Goal: Task Accomplishment & Management: Manage account settings

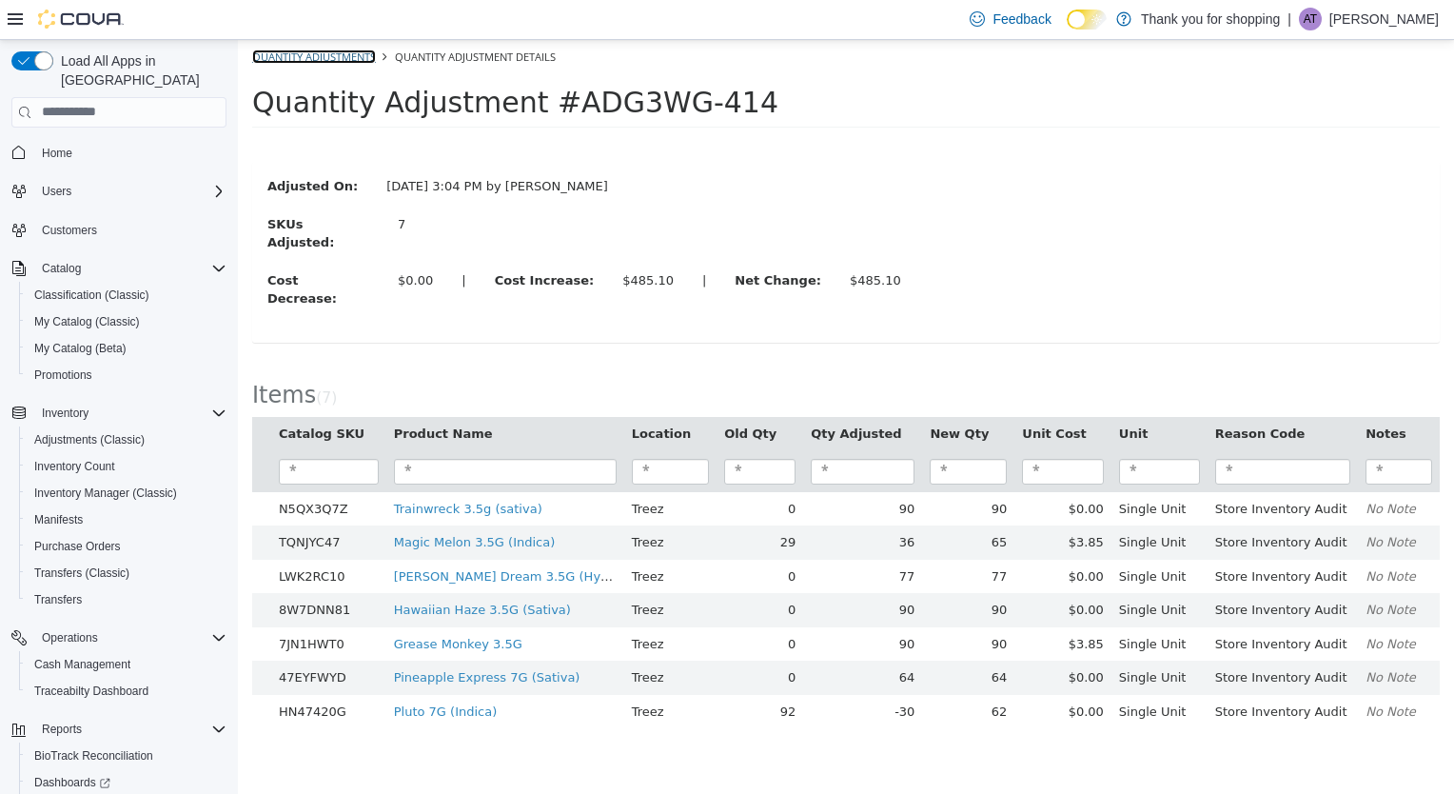
click at [287, 63] on link "Quantity Adjustments" at bounding box center [314, 56] width 124 height 14
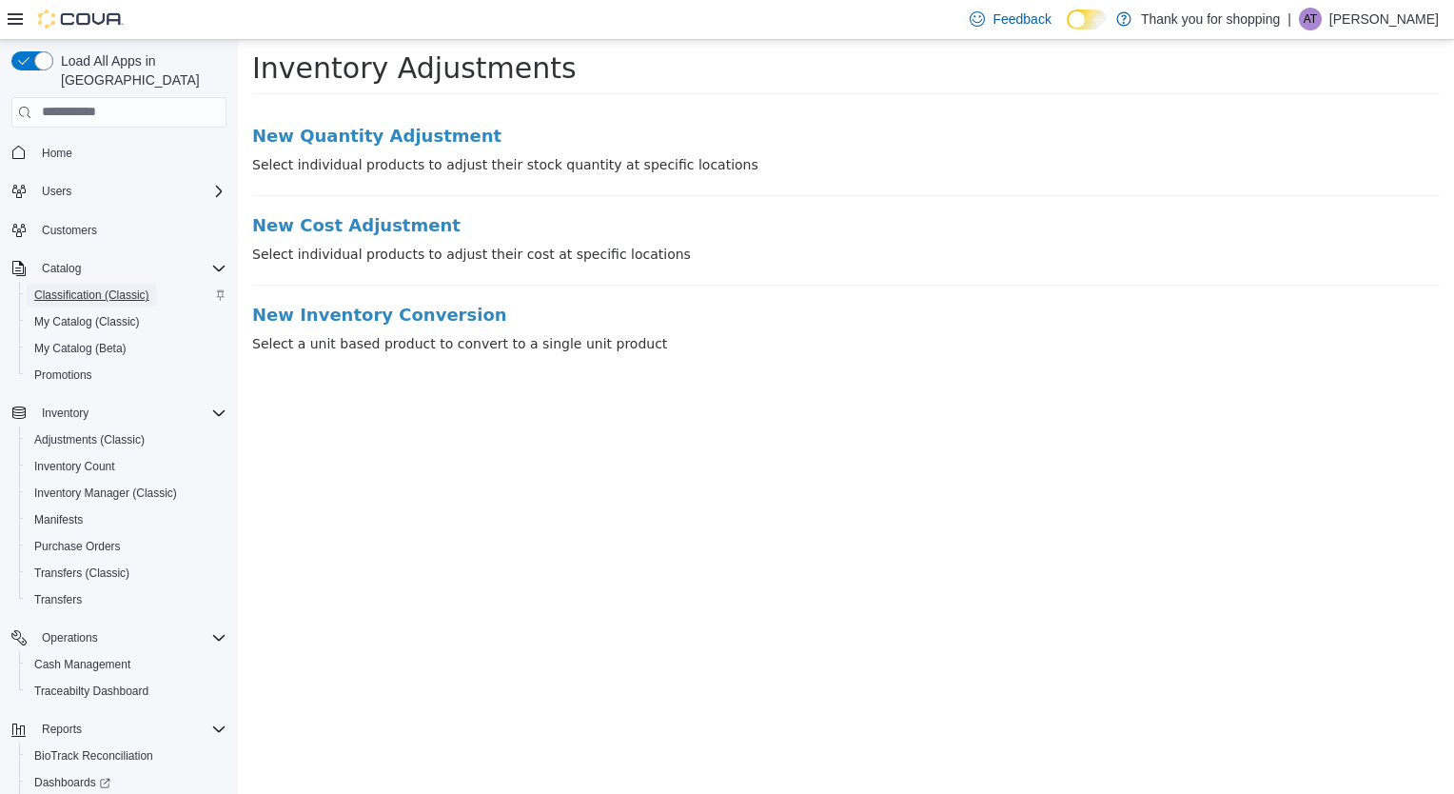
click at [122, 287] on span "Classification (Classic)" at bounding box center [91, 294] width 115 height 15
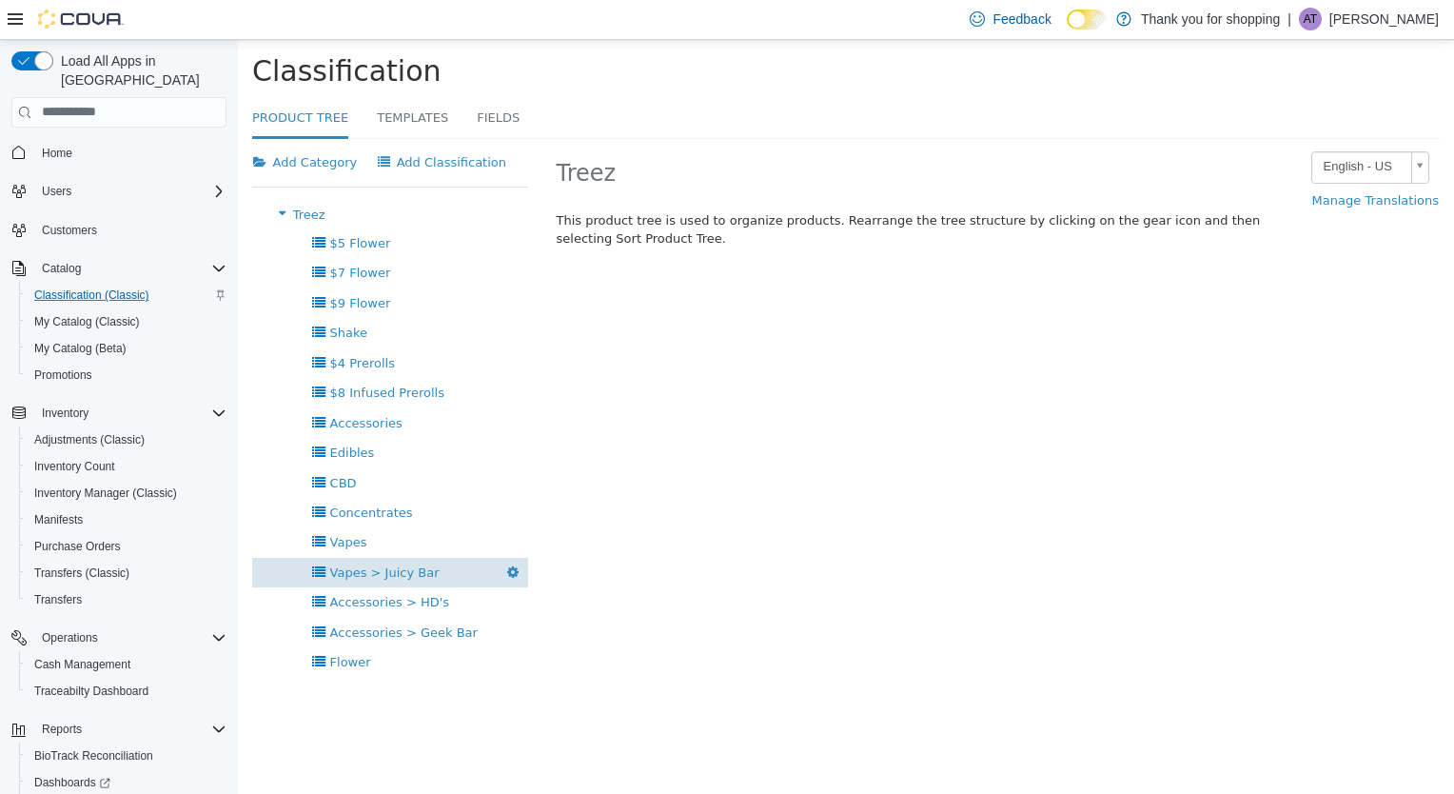
click at [509, 570] on icon "button" at bounding box center [512, 570] width 11 height 13
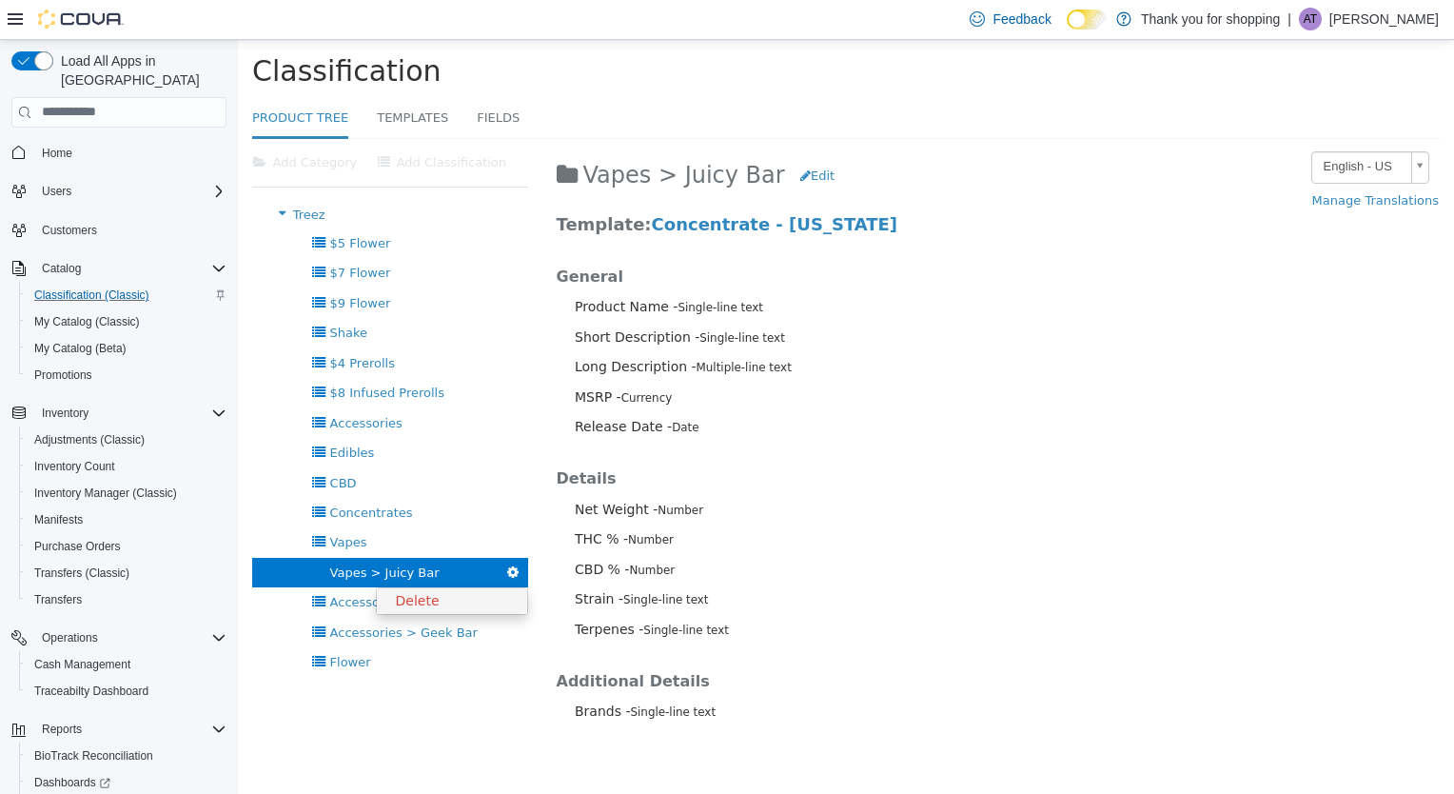
click at [506, 597] on link "Delete" at bounding box center [452, 600] width 150 height 26
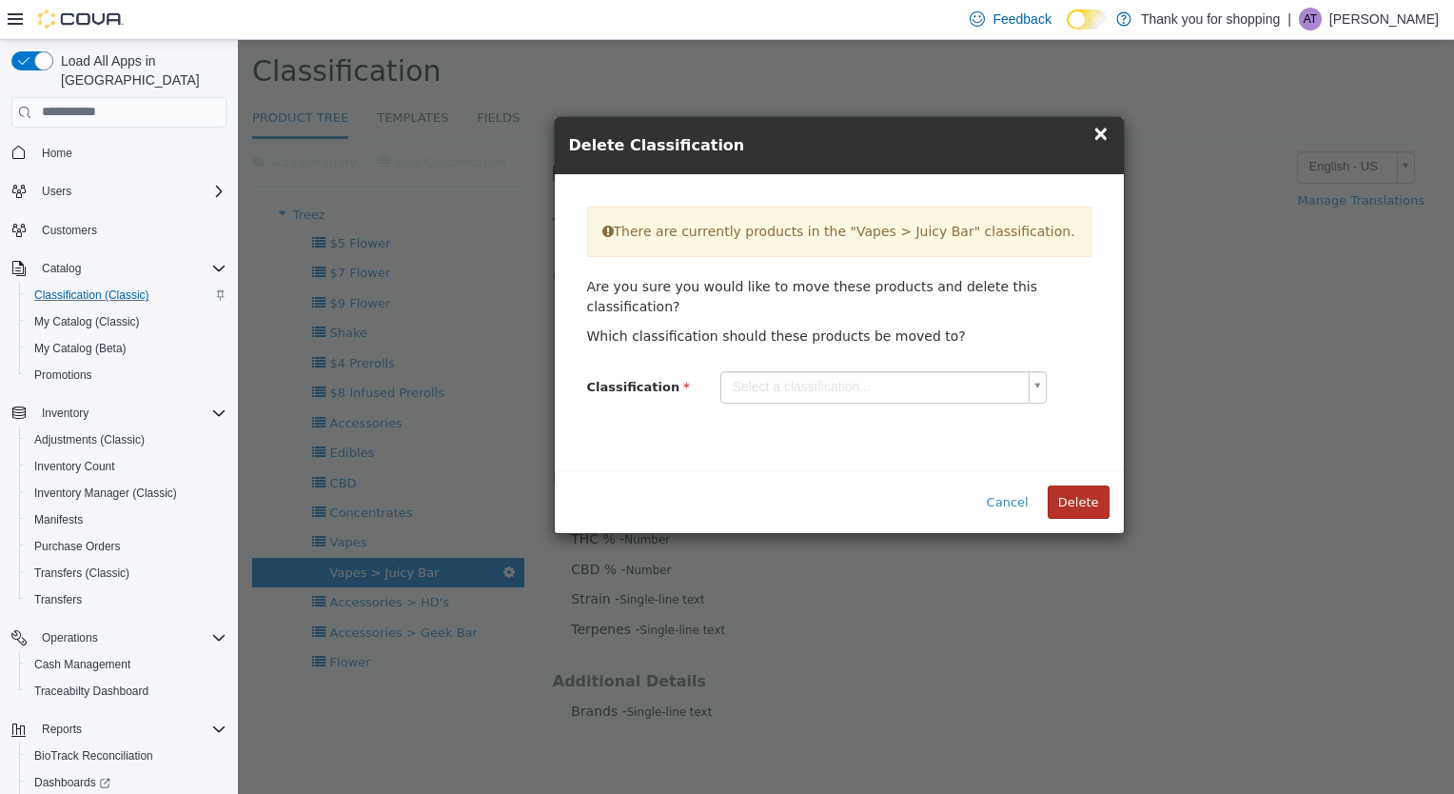
click at [1075, 485] on button "Delete" at bounding box center [1079, 502] width 62 height 34
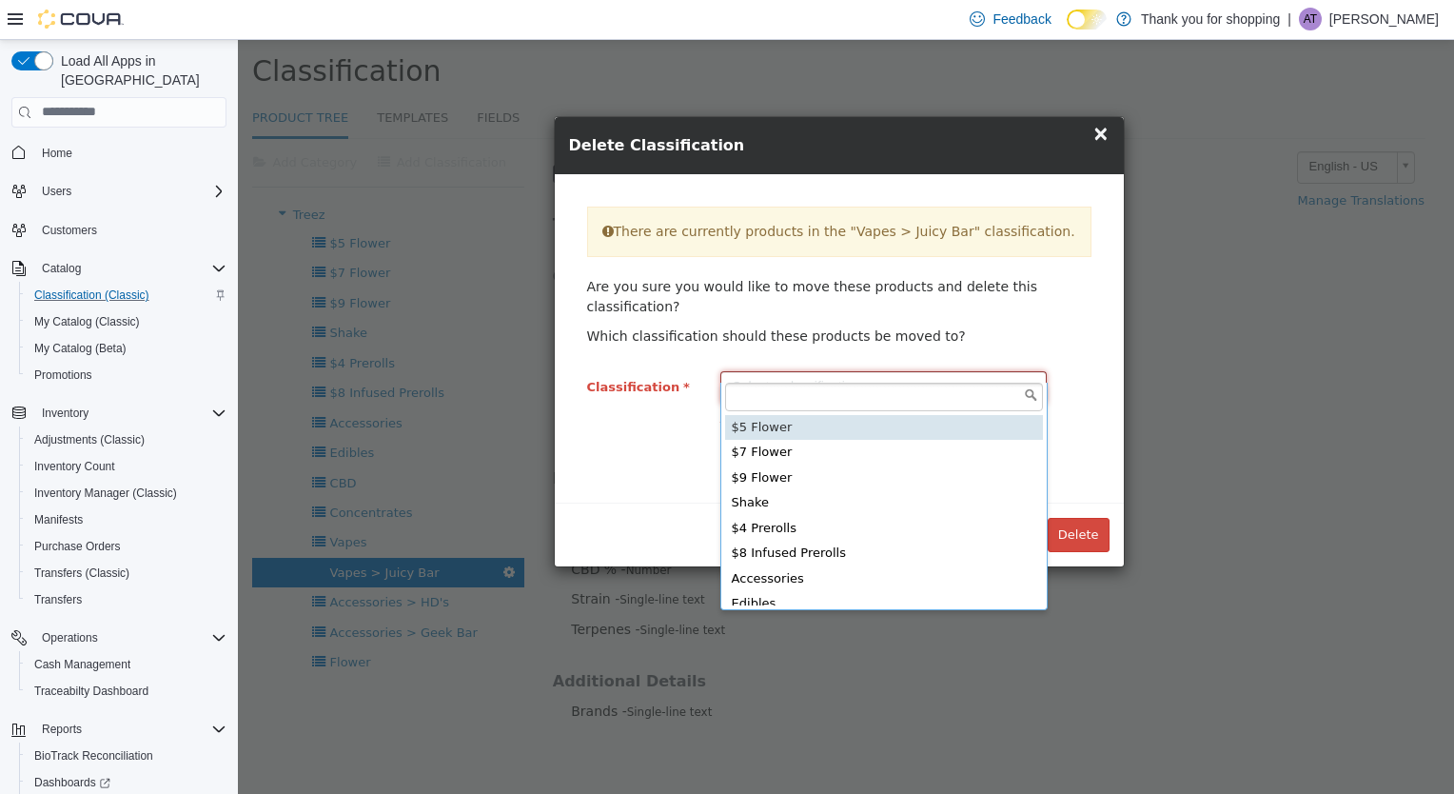
click at [939, 362] on body "× Product Tree Classification Product Tree Templates Fields Add Category Add Cl…" at bounding box center [846, 434] width 1217 height 790
click at [1050, 188] on body "× Product Tree Classification Product Tree Templates Fields Add Category Add Cl…" at bounding box center [846, 434] width 1217 height 790
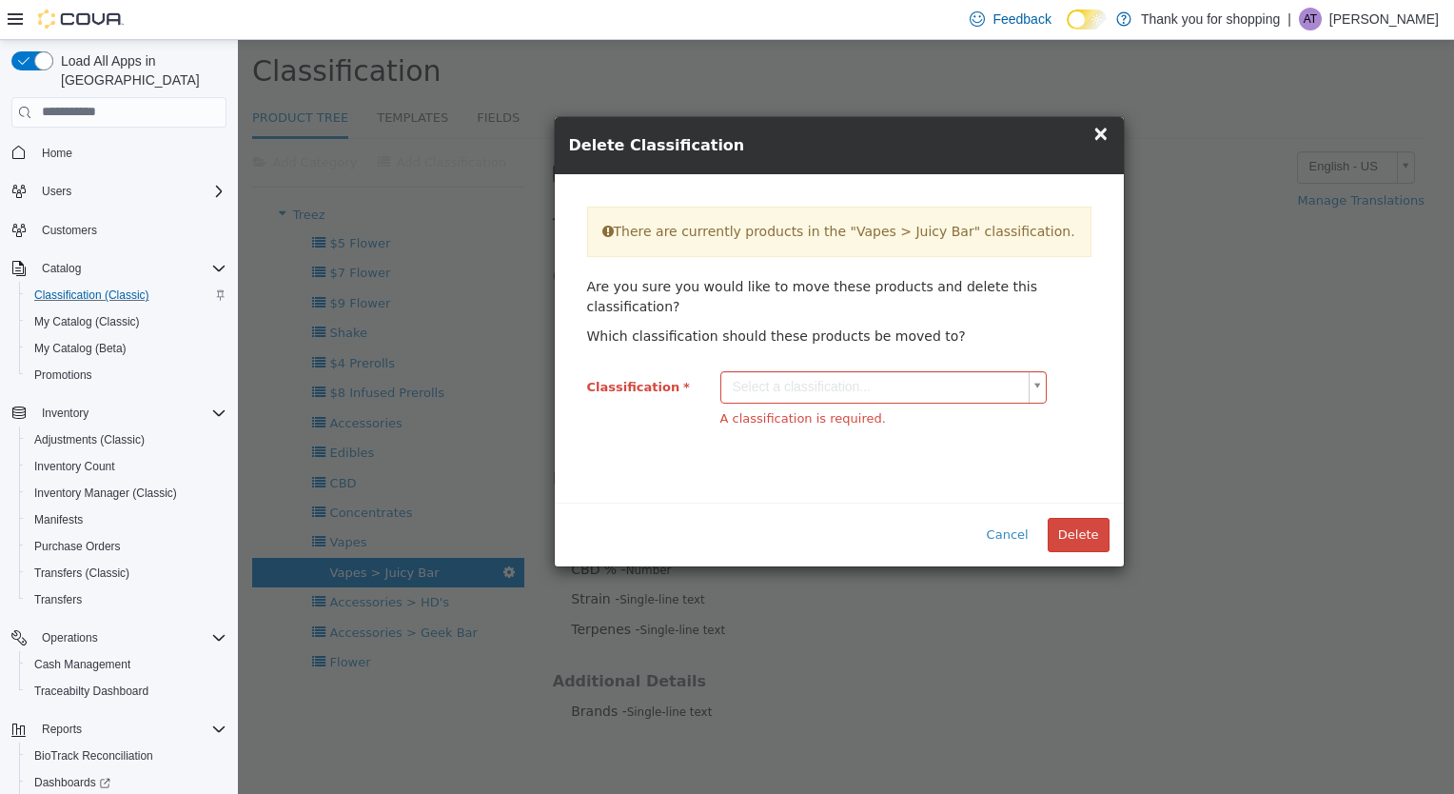
click at [1106, 126] on span "×" at bounding box center [1101, 132] width 17 height 23
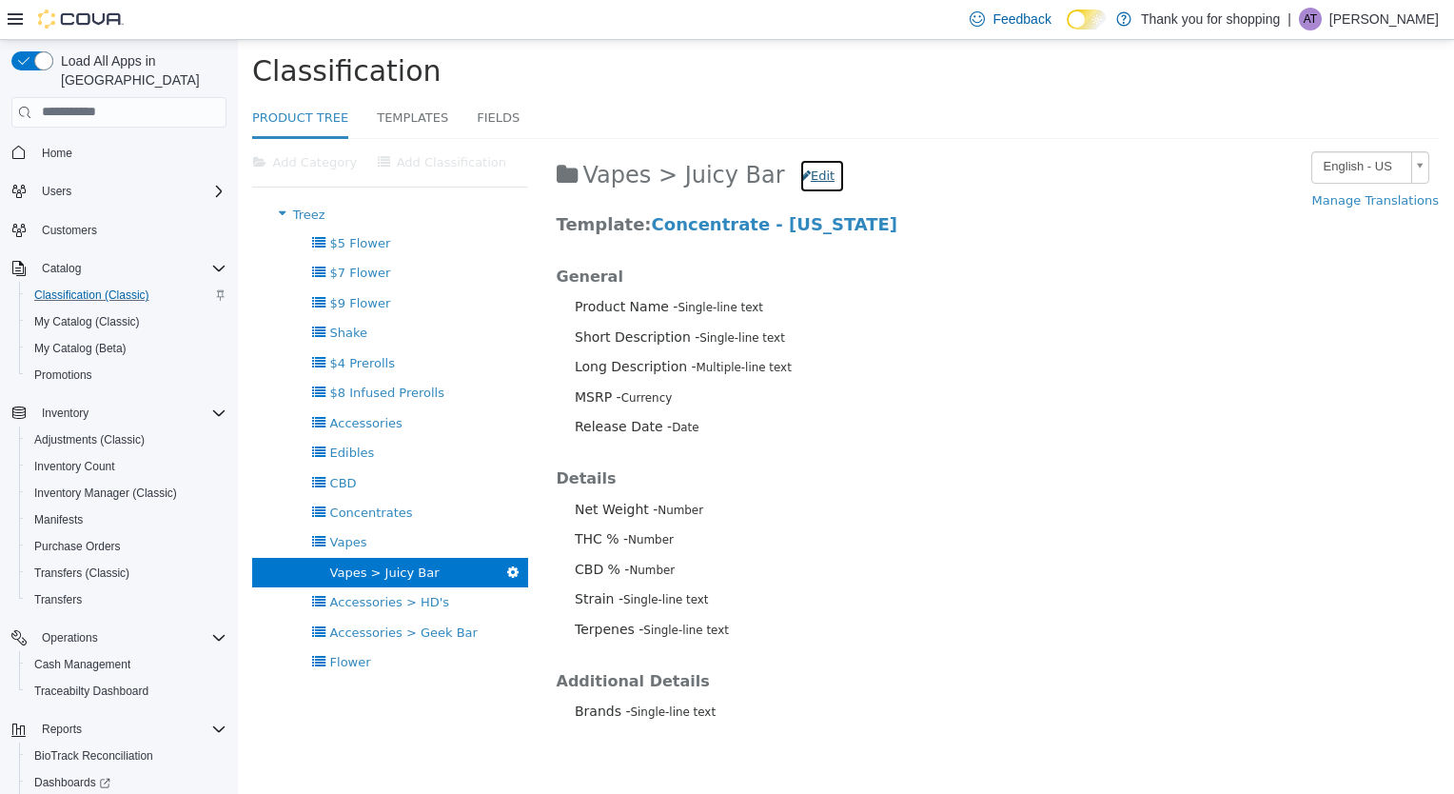
click at [800, 169] on button "Edit" at bounding box center [823, 175] width 46 height 34
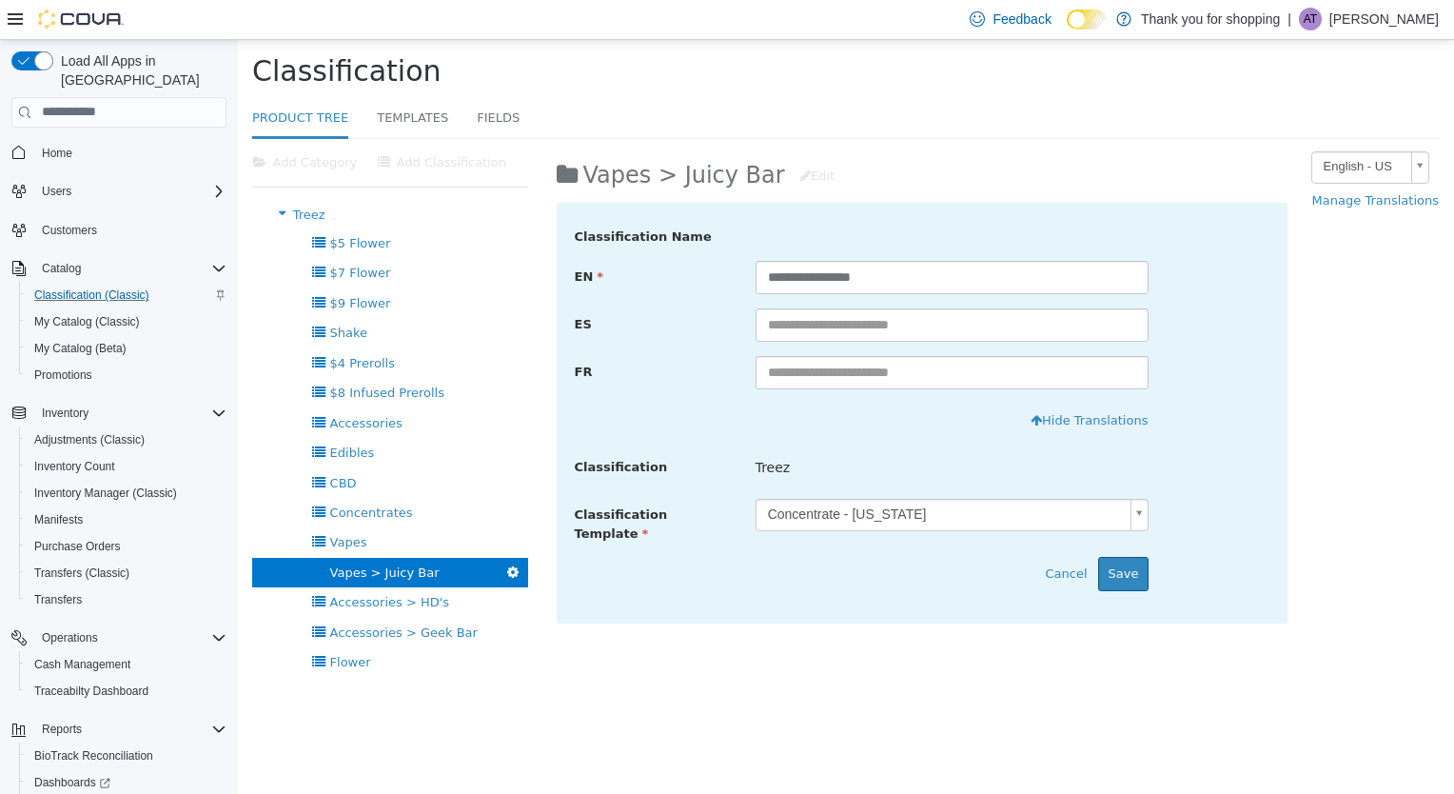
click at [822, 141] on div "**********" at bounding box center [923, 390] width 761 height 504
drag, startPoint x: 729, startPoint y: 116, endPoint x: 457, endPoint y: 573, distance: 531.9
click at [457, 573] on div "Product Tree Templates Fields Add Category Add Classification Treez Sort Produc…" at bounding box center [846, 463] width 1188 height 731
click at [457, 573] on div "Vapes > Juicy Bar [GEOGRAPHIC_DATA]" at bounding box center [390, 572] width 276 height 30
click at [592, 683] on div "Add Category Add Classification Treez Sort Product Tree Add Category Add Classi…" at bounding box center [846, 483] width 1217 height 691
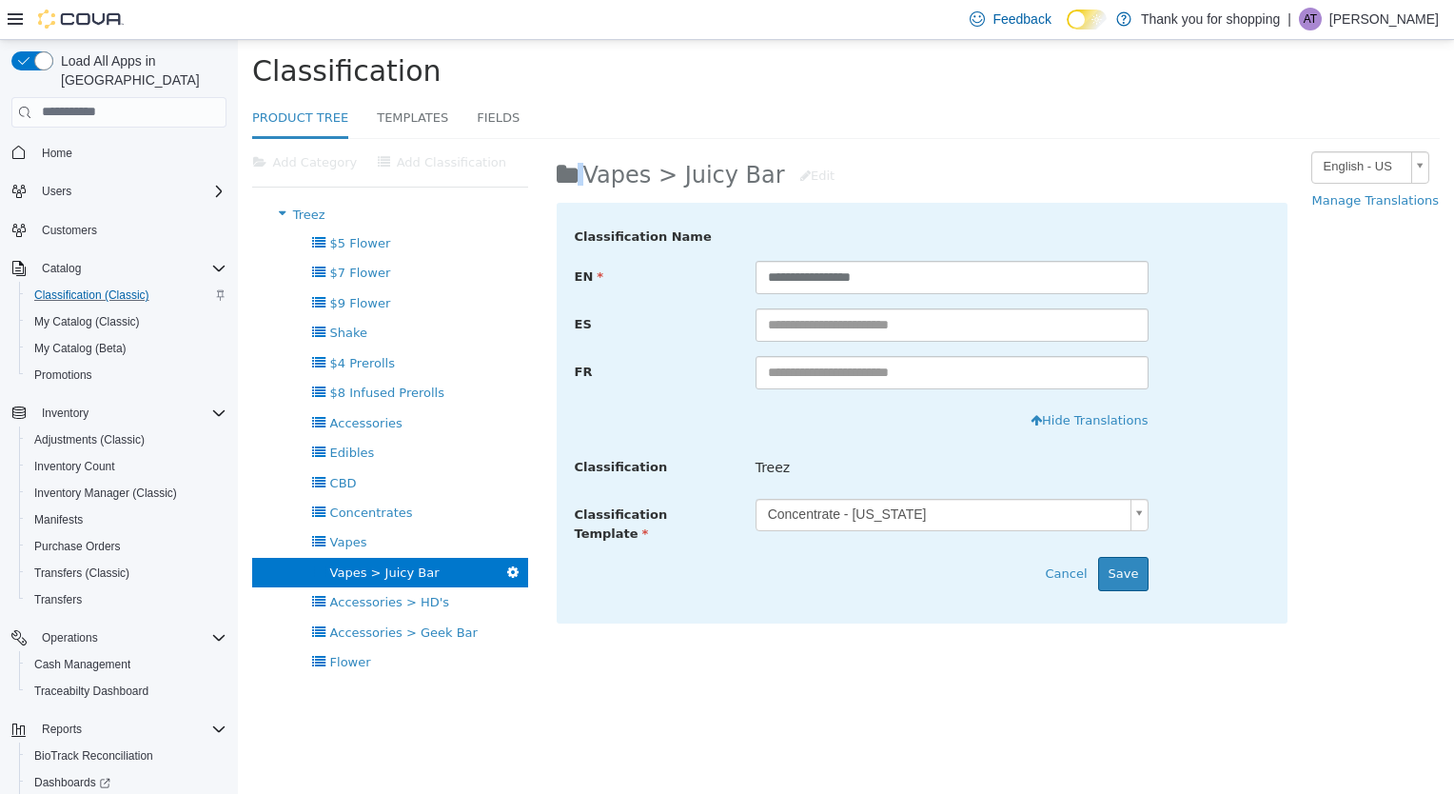
click at [592, 683] on div "Add Category Add Classification Treez Sort Product Tree Add Category Add Classi…" at bounding box center [846, 483] width 1217 height 691
click at [1057, 565] on button "Cancel" at bounding box center [1066, 573] width 63 height 34
